Goal: Task Accomplishment & Management: Use online tool/utility

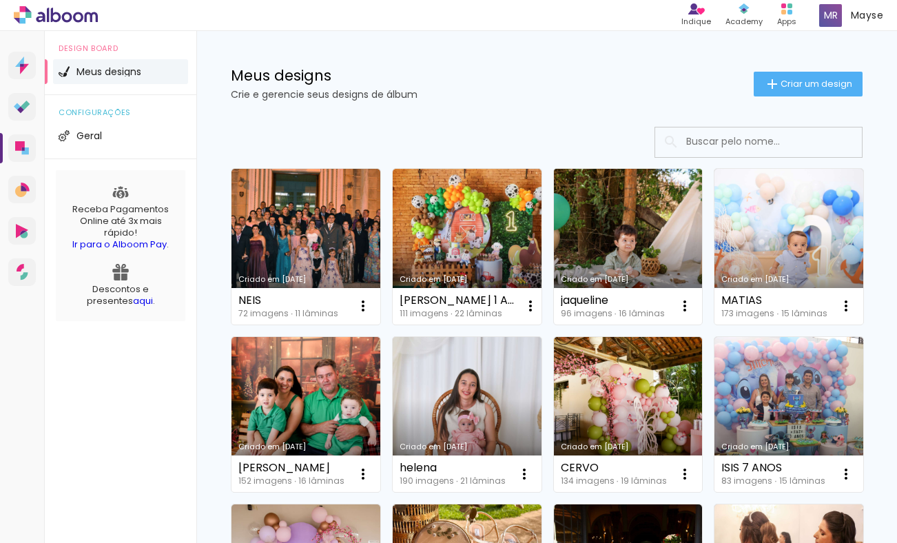
scroll to position [9, 0]
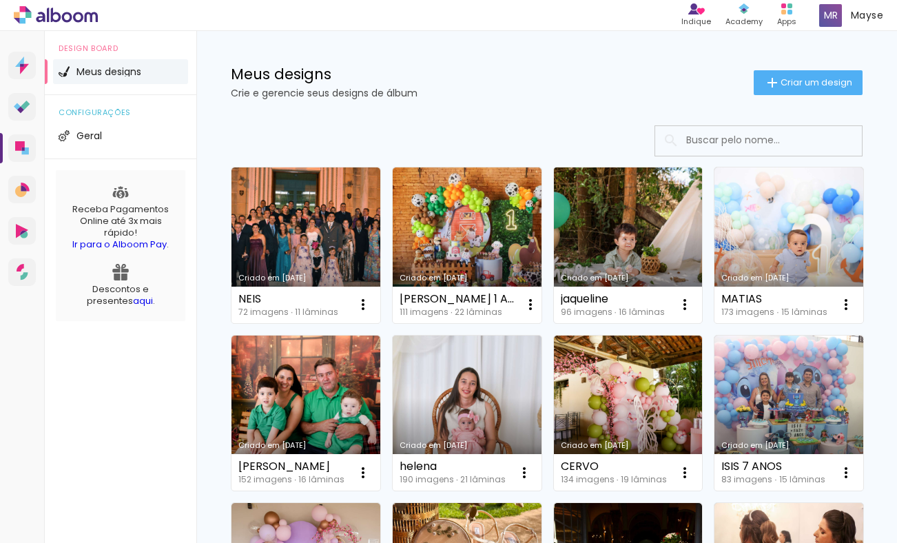
click at [616, 221] on link "Criado em [DATE]" at bounding box center [628, 245] width 149 height 156
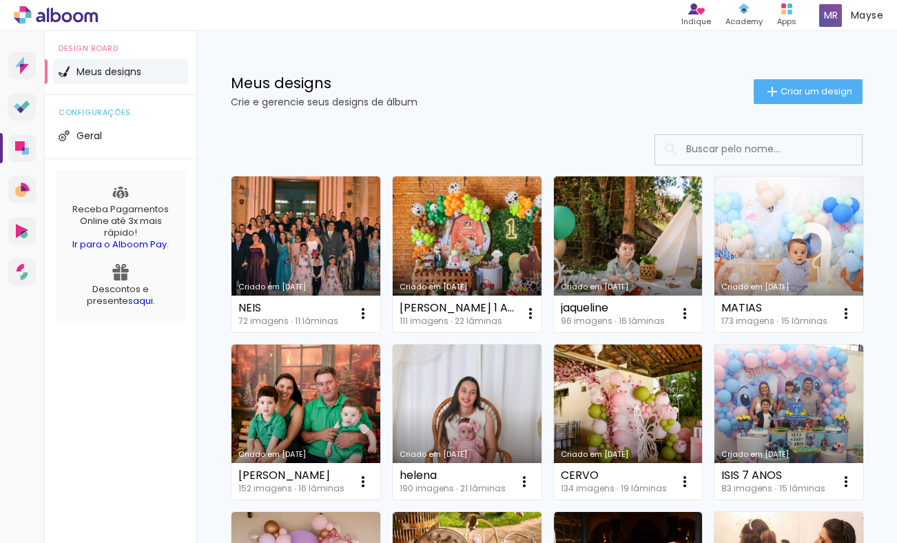
click at [468, 254] on link "Criado em [DATE]" at bounding box center [467, 254] width 149 height 156
